Goal: Check status: Check status

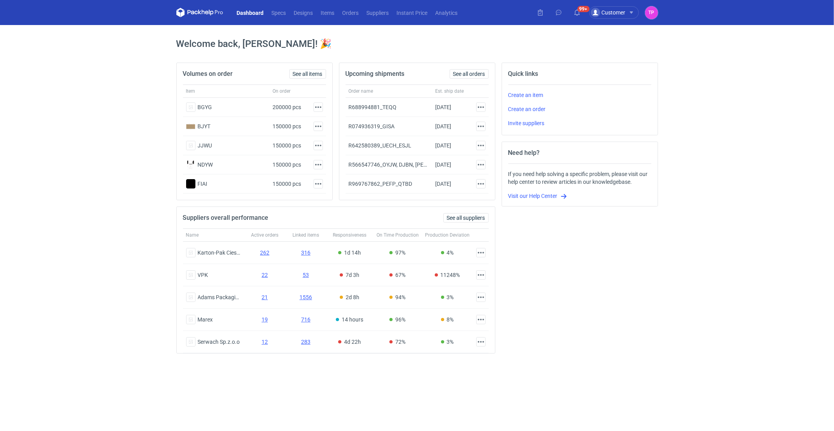
click at [567, 9] on div "99+ Customer Work as Customer Supplier TP Tosia Płotek [PERSON_NAME][EMAIL_ADDR…" at bounding box center [596, 12] width 124 height 13
click at [573, 9] on button "99+" at bounding box center [577, 12] width 13 height 13
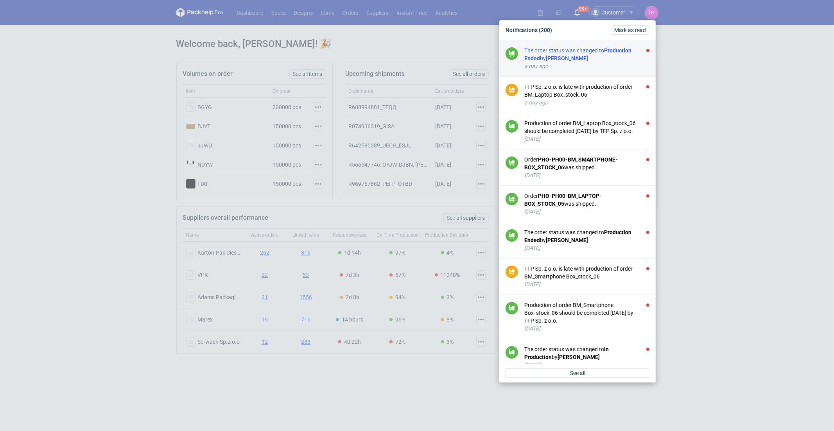
click at [537, 53] on div "The order status was changed to Production Ended by [PERSON_NAME]" at bounding box center [586, 55] width 125 height 16
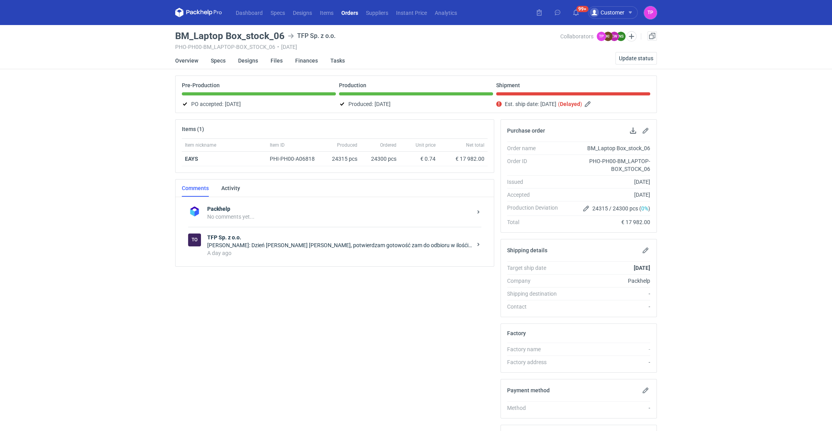
click at [242, 32] on h3 "BM_Laptop Box_stock_06" at bounding box center [230, 35] width 110 height 9
copy h3 "BM_Laptop Box_stock_06"
click at [347, 15] on link "Orders" at bounding box center [350, 12] width 25 height 9
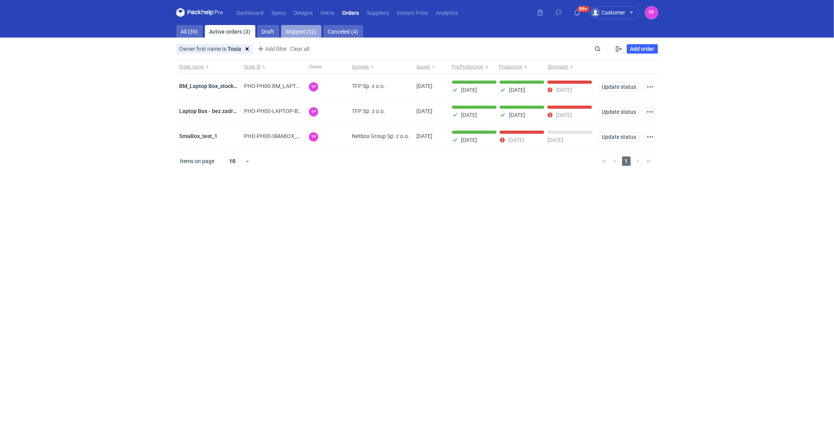
click at [289, 30] on link "Shipped (32)" at bounding box center [301, 31] width 40 height 13
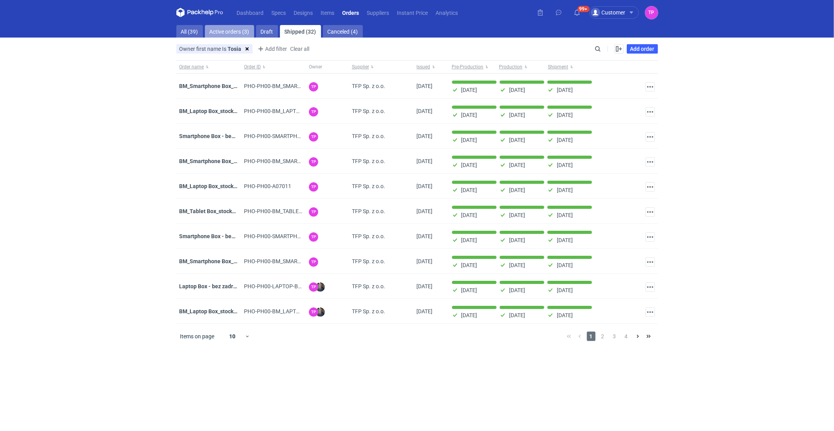
click at [239, 27] on link "Active orders (3)" at bounding box center [229, 31] width 49 height 13
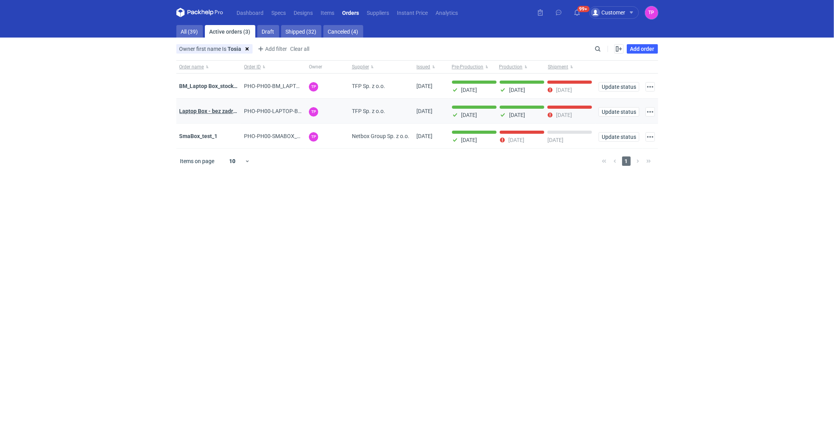
click at [207, 109] on strong "Laptop Box - bez zadruku - stock 3" at bounding box center [222, 111] width 85 height 6
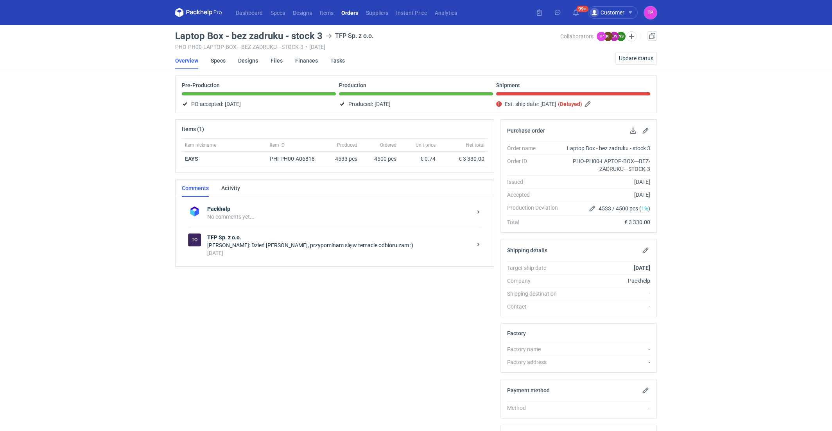
click at [280, 33] on h3 "Laptop Box - bez zadruku - stock 3" at bounding box center [248, 35] width 147 height 9
copy h3 "Laptop Box - bez zadruku - stock 3"
